Goal: Submit feedback/report problem: Provide input to the site owners about the experience or issues

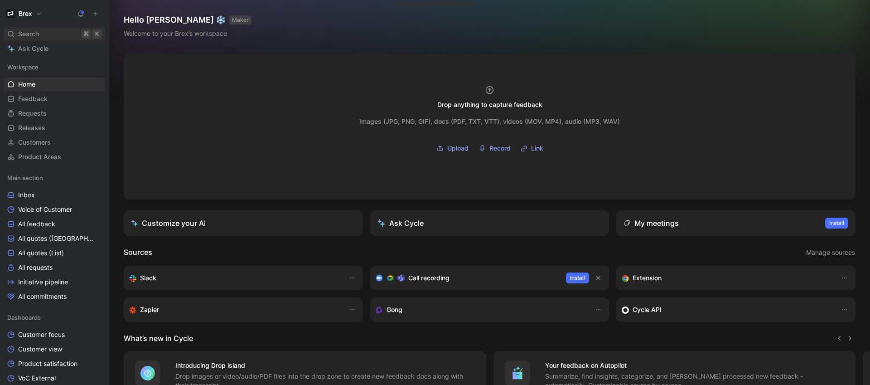
click at [64, 29] on div "Search ⌘ K" at bounding box center [55, 34] width 102 height 14
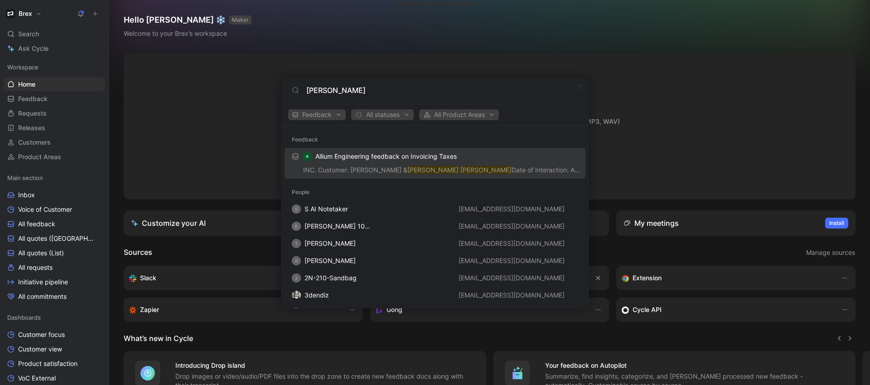
type input "[PERSON_NAME]"
click at [352, 148] on link "Allium Engineering feedback on Invoicing Taxes INC. Customer: [PERSON_NAME] & […" at bounding box center [435, 163] width 301 height 31
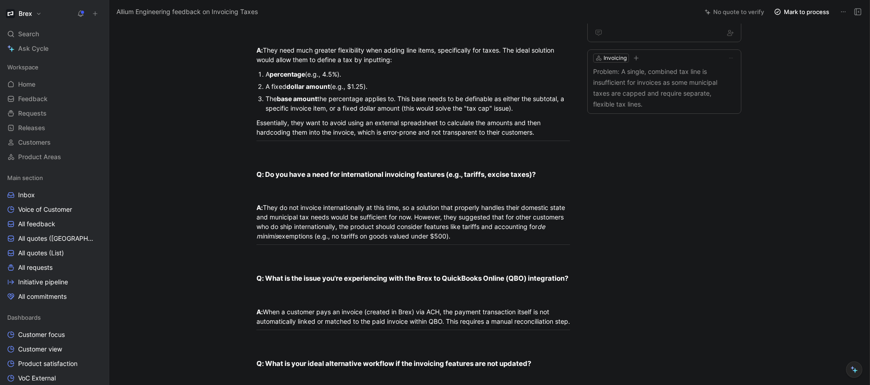
scroll to position [626, 0]
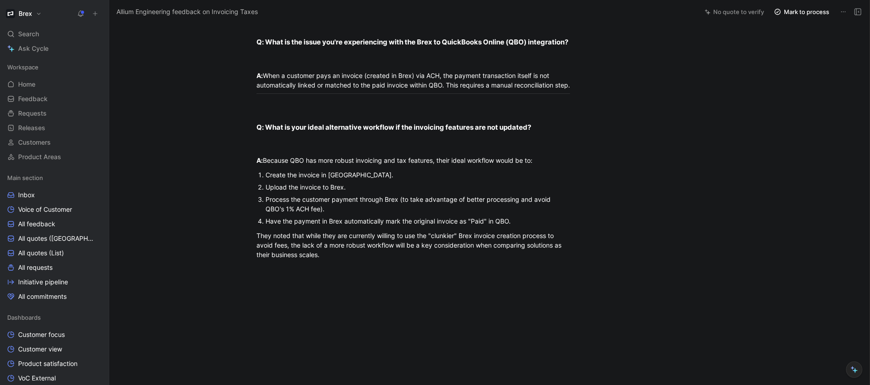
click at [388, 254] on div "They noted that while they are currently willing to use the "clunkier" Brex inv…" at bounding box center [413, 245] width 314 height 29
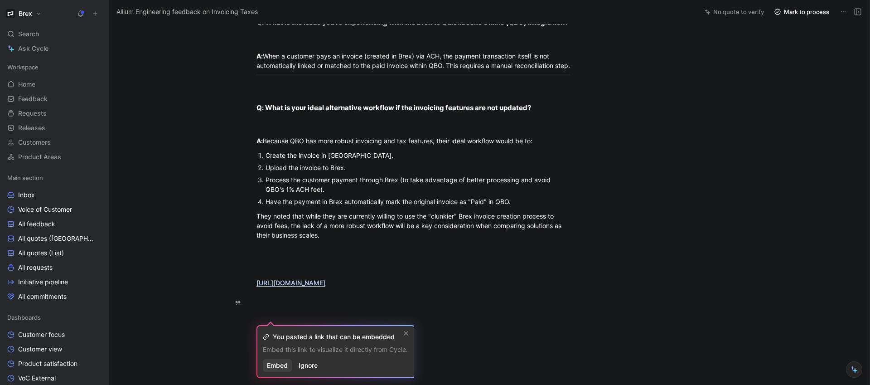
click at [280, 362] on span "Embed" at bounding box center [277, 365] width 21 height 11
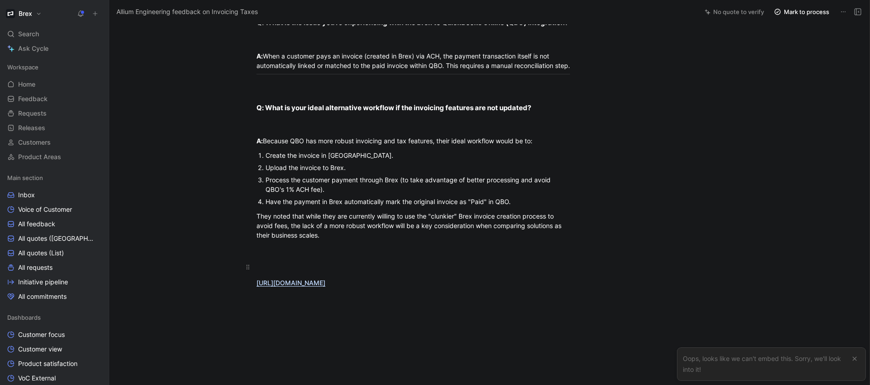
click at [294, 271] on div at bounding box center [413, 267] width 314 height 10
click at [302, 271] on div at bounding box center [413, 267] width 314 height 10
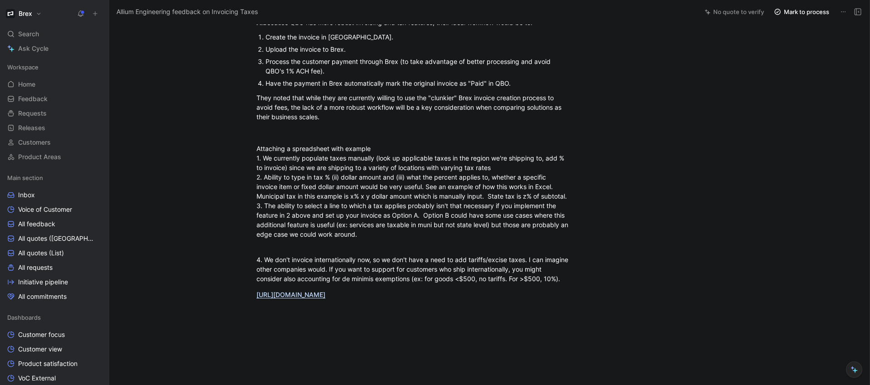
scroll to position [711, 0]
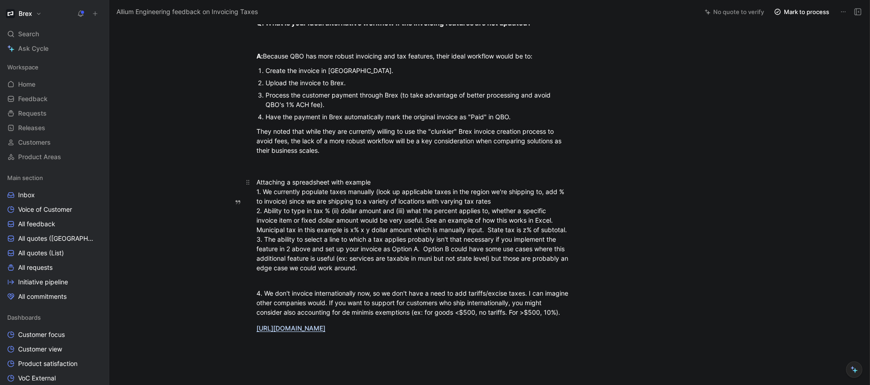
click at [382, 202] on div "Attaching a spreadsheet with example 1. We currently populate taxes manually (l…" at bounding box center [413, 229] width 314 height 105
click at [39, 85] on link "Home G then H" at bounding box center [55, 84] width 102 height 14
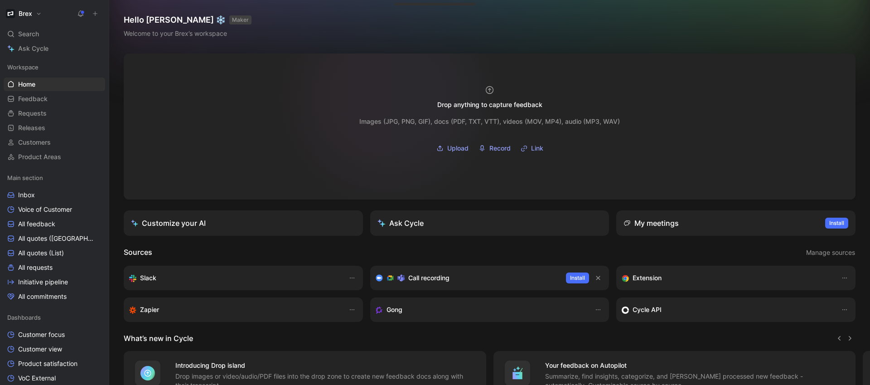
click at [386, 97] on div at bounding box center [490, 126] width 732 height 146
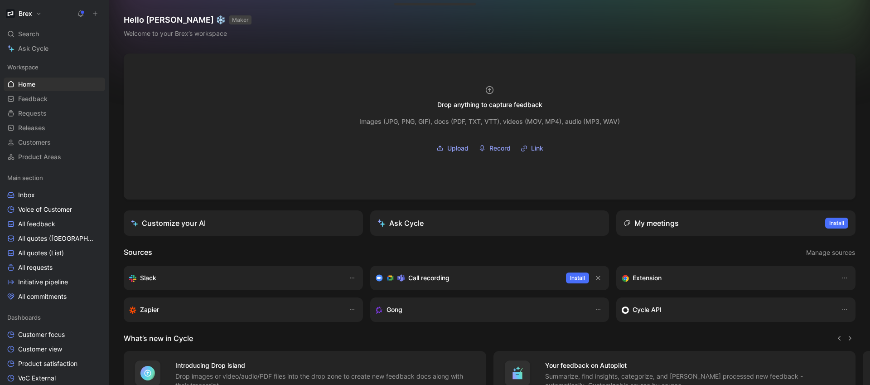
click at [100, 19] on button at bounding box center [95, 13] width 13 height 13
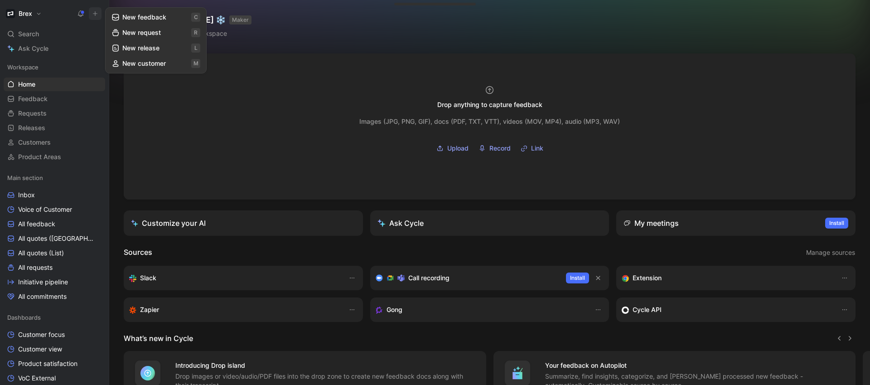
click at [143, 21] on button "New feedback c" at bounding box center [155, 17] width 97 height 15
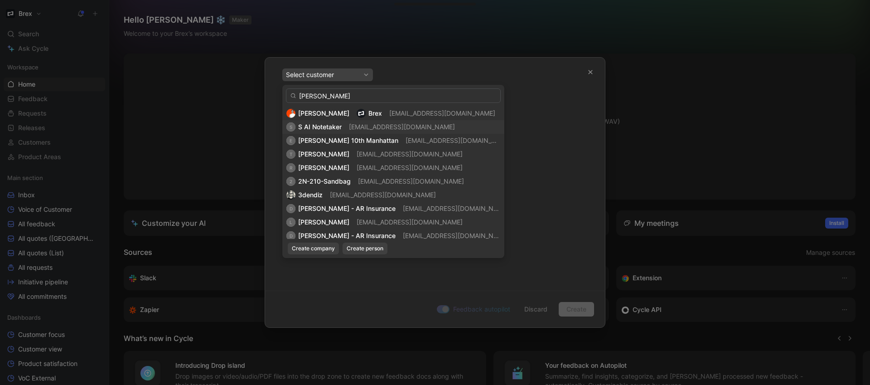
type input "[PERSON_NAME]"
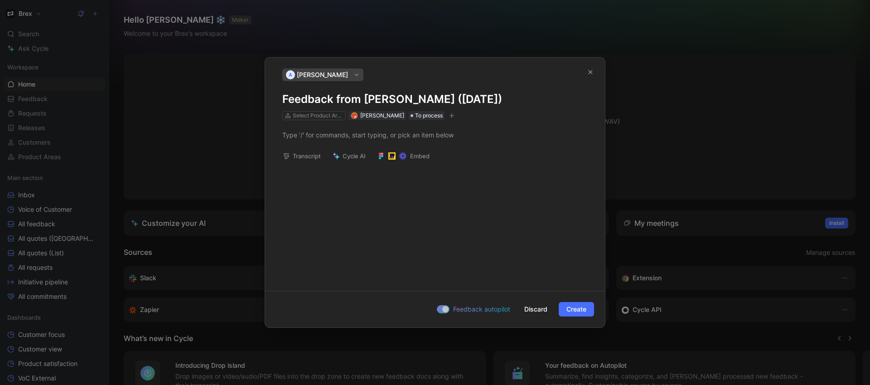
click at [381, 101] on h1 "Feedback from [PERSON_NAME] ([DATE])" at bounding box center [434, 99] width 305 height 15
click at [367, 100] on h1 "Feedback from [PERSON_NAME] ([DATE])" at bounding box center [434, 99] width 305 height 15
click at [340, 134] on div at bounding box center [434, 135] width 305 height 10
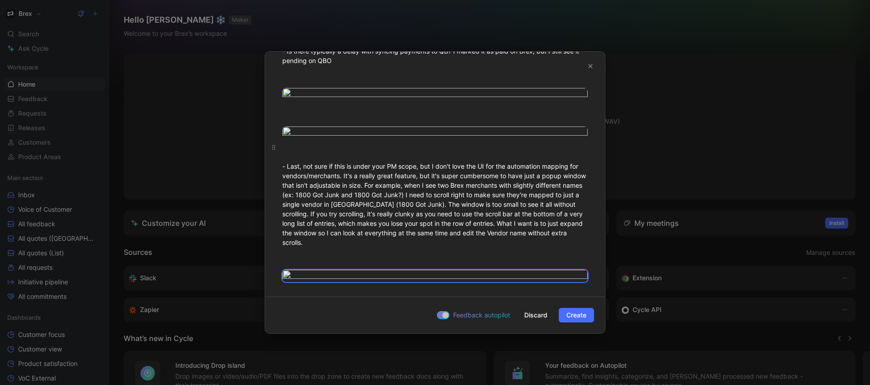
scroll to position [531, 0]
click at [534, 285] on div "- I just tested and accidentally stumbled on a bug, see below. This happens whe…" at bounding box center [435, 143] width 340 height 291
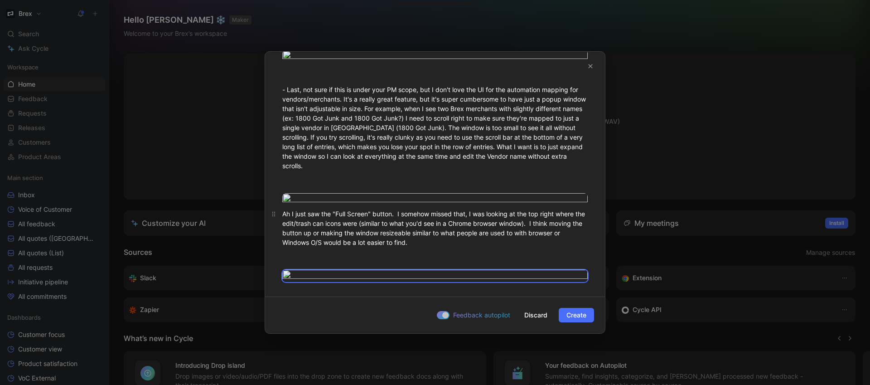
scroll to position [705, 0]
click at [578, 315] on span "Create" at bounding box center [576, 314] width 20 height 11
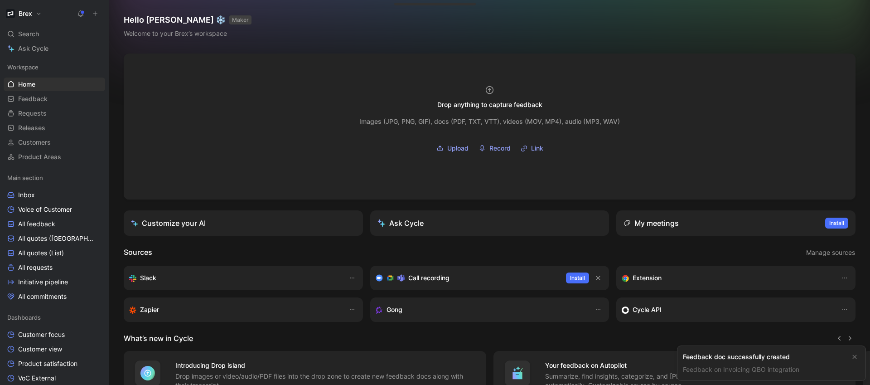
click at [705, 369] on link "Feedback on Invoicing QBO integration" at bounding box center [741, 369] width 116 height 8
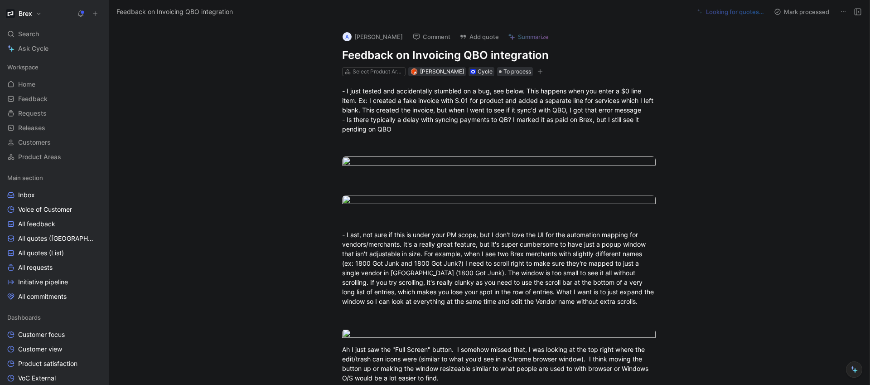
click at [844, 14] on icon at bounding box center [843, 11] width 7 height 7
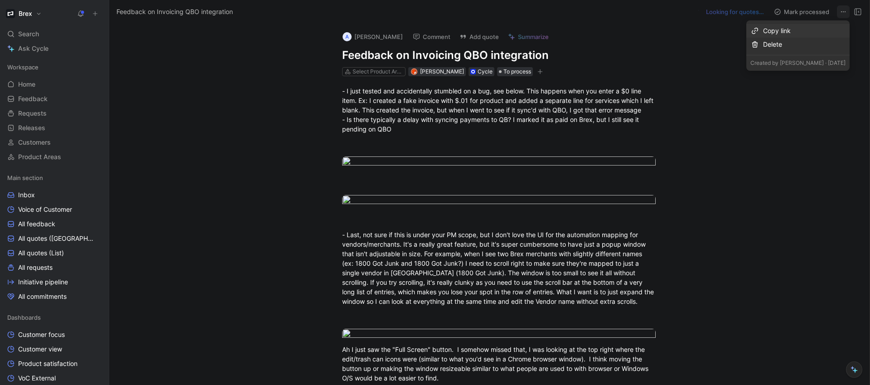
click at [828, 25] on div "Copy link" at bounding box center [804, 30] width 82 height 11
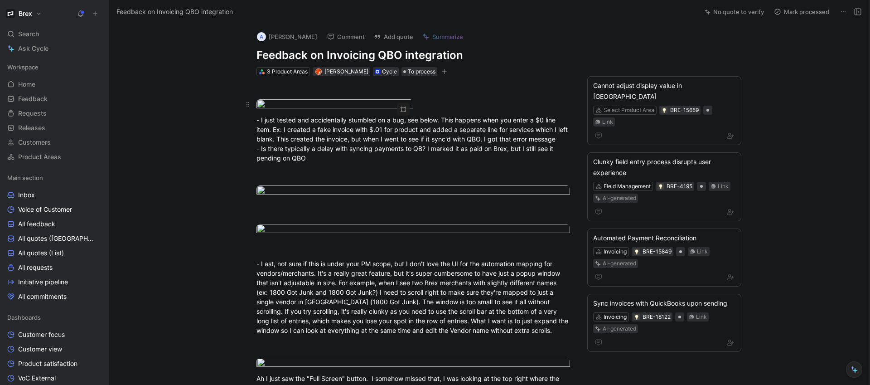
click at [318, 128] on body "Brex Search ⌘ K Ask Cycle Workspace Home G then H Feedback G then F Requests G …" at bounding box center [435, 192] width 870 height 385
drag, startPoint x: 331, startPoint y: 134, endPoint x: 344, endPoint y: 364, distance: 230.1
click at [322, 127] on body "Brex Search ⌘ K Ask Cycle Workspace Home G then H Feedback G then F Requests G …" at bounding box center [435, 192] width 870 height 385
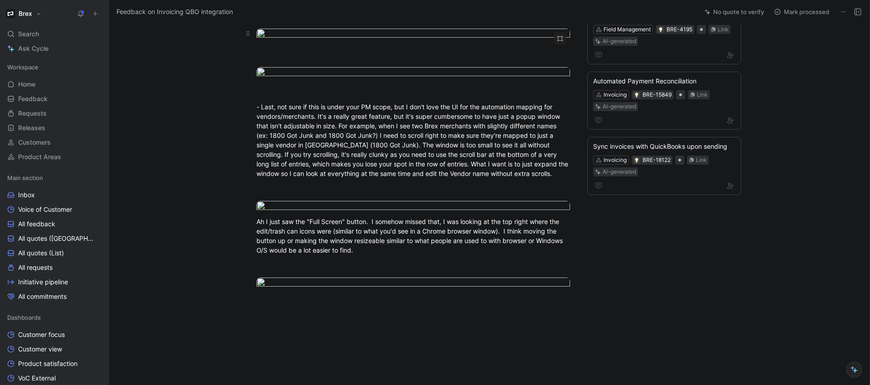
scroll to position [168, 0]
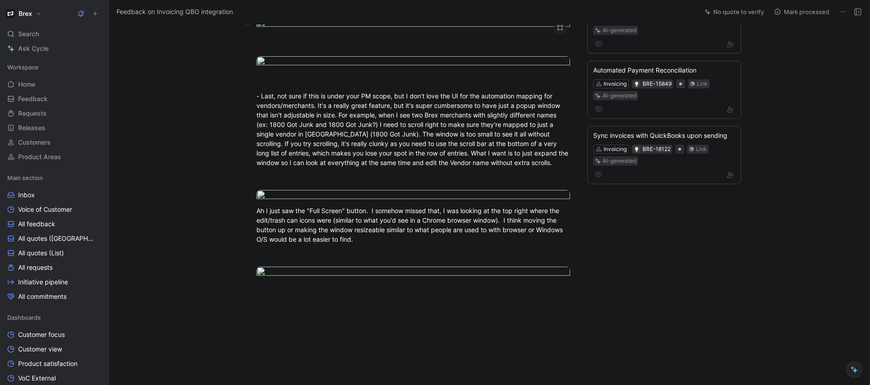
click at [388, 151] on body "Brex Search ⌘ K Ask Cycle Workspace Home G then H Feedback G then F Requests G …" at bounding box center [435, 192] width 870 height 385
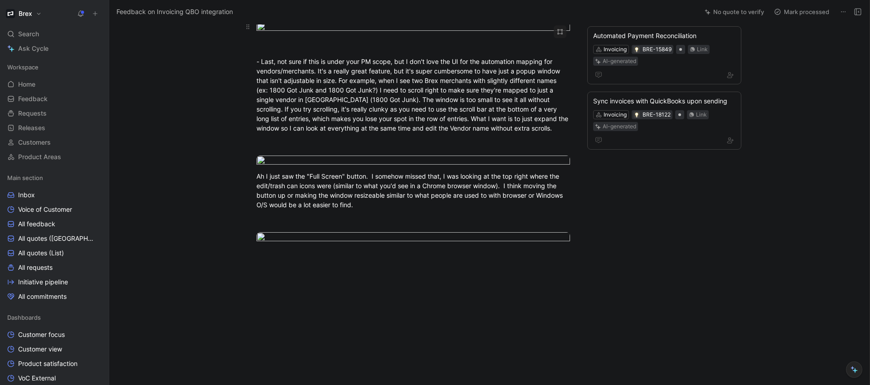
scroll to position [407, 0]
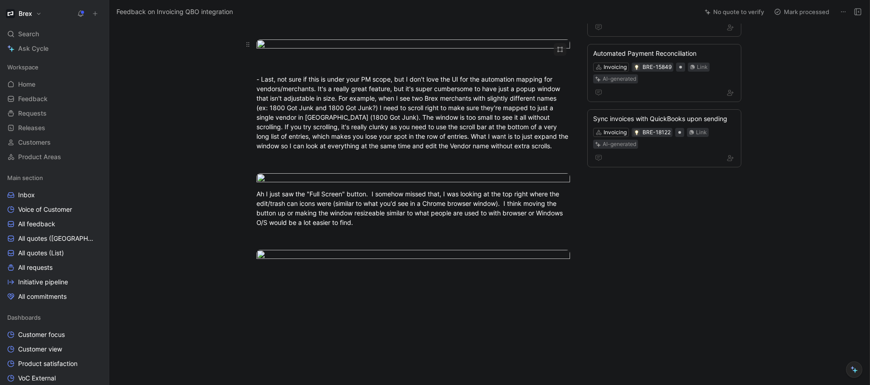
click at [405, 151] on body "Brex Search ⌘ K Ask Cycle Workspace Home G then H Feedback G then F Requests G …" at bounding box center [435, 192] width 870 height 385
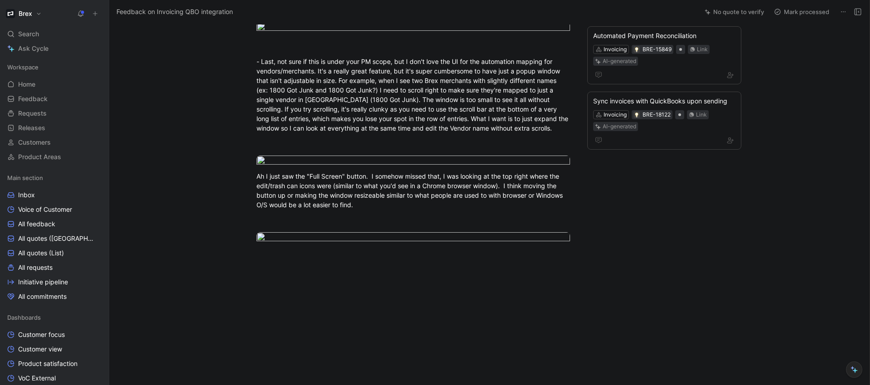
drag, startPoint x: 399, startPoint y: 174, endPoint x: 273, endPoint y: 181, distance: 125.7
